Goal: Go to known website: Go to known website

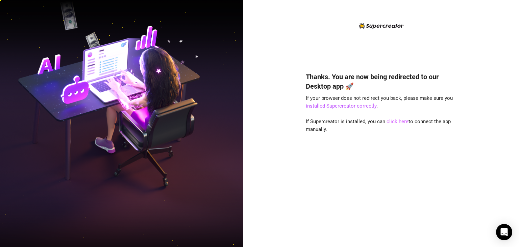
click at [402, 122] on link "click here" at bounding box center [398, 121] width 22 height 6
click at [403, 121] on link "click here" at bounding box center [398, 121] width 22 height 6
